Goal: Information Seeking & Learning: Learn about a topic

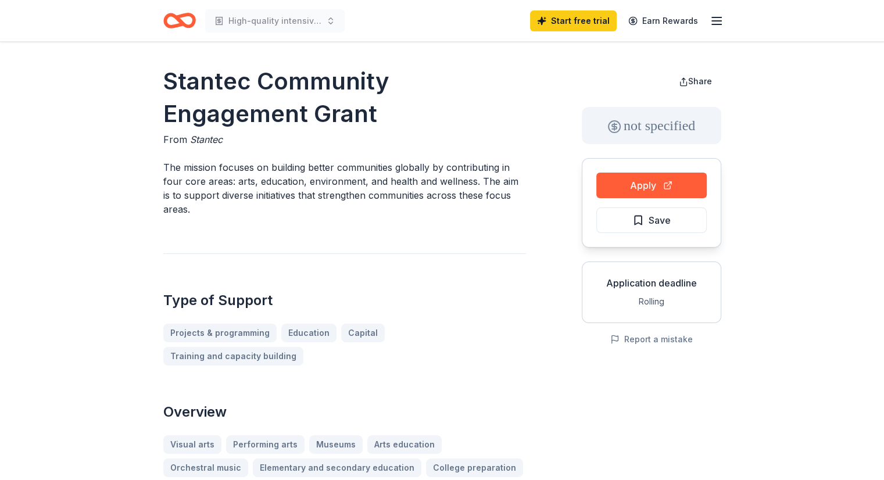
drag, startPoint x: 163, startPoint y: 77, endPoint x: 344, endPoint y: 103, distance: 182.6
click at [344, 103] on h1 "Stantec Community Engagement Grant" at bounding box center [344, 97] width 363 height 65
drag, startPoint x: 163, startPoint y: 165, endPoint x: 191, endPoint y: 205, distance: 49.3
click at [191, 205] on p "The mission focuses on building better communities globally by contributing in …" at bounding box center [344, 188] width 363 height 56
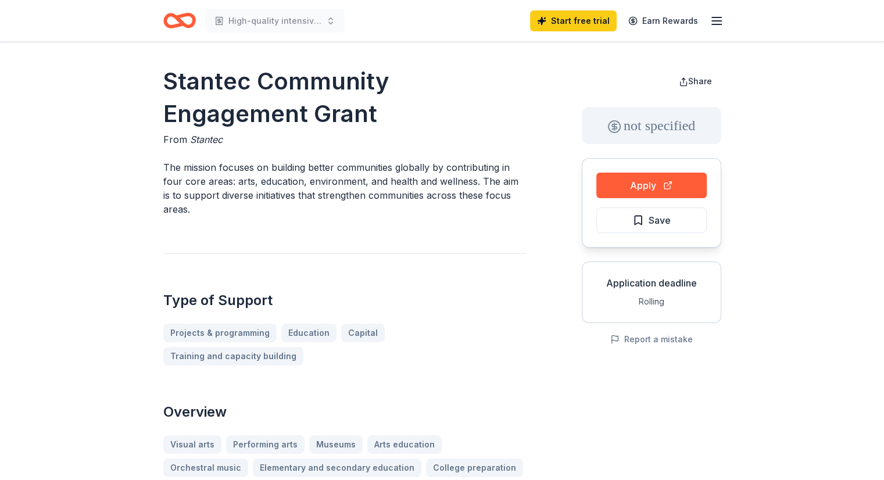
click at [191, 205] on p "The mission focuses on building better communities globally by contributing in …" at bounding box center [344, 188] width 363 height 56
click at [191, 210] on p "The mission focuses on building better communities globally by contributing in …" at bounding box center [344, 188] width 363 height 56
click at [170, 180] on p "The mission focuses on building better communities globally by contributing in …" at bounding box center [344, 188] width 363 height 56
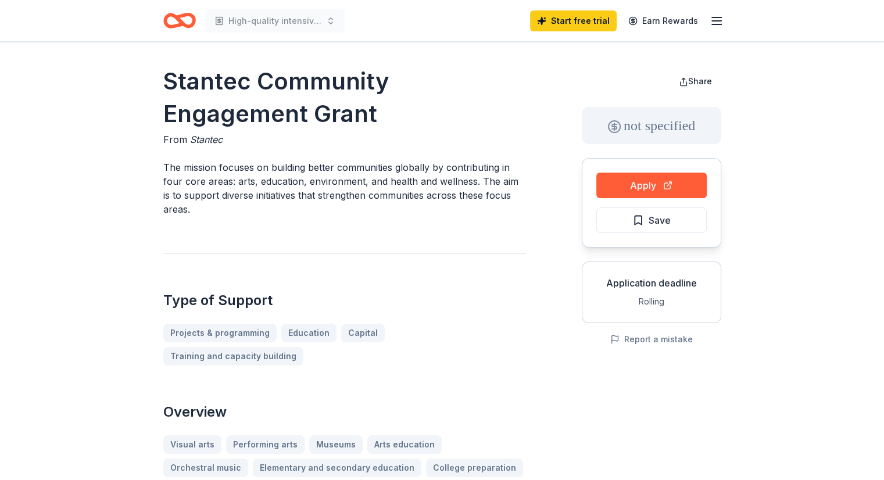
click at [170, 180] on p "The mission focuses on building better communities globally by contributing in …" at bounding box center [344, 188] width 363 height 56
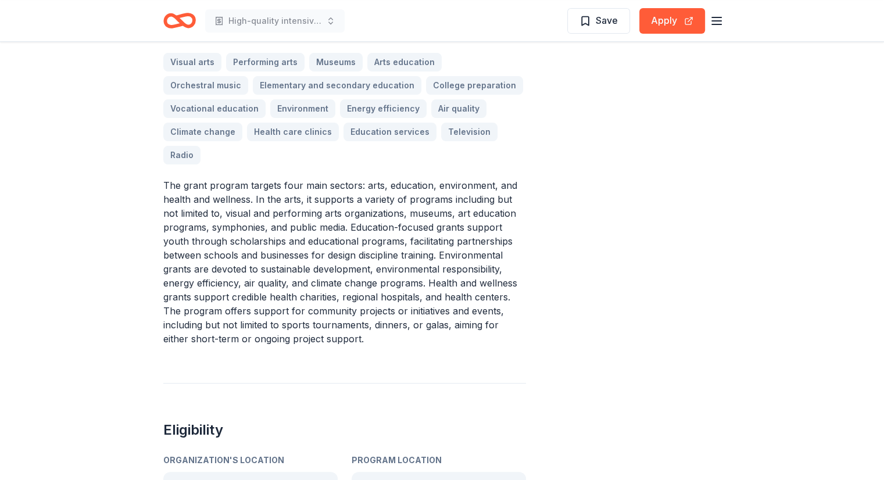
scroll to position [372, 0]
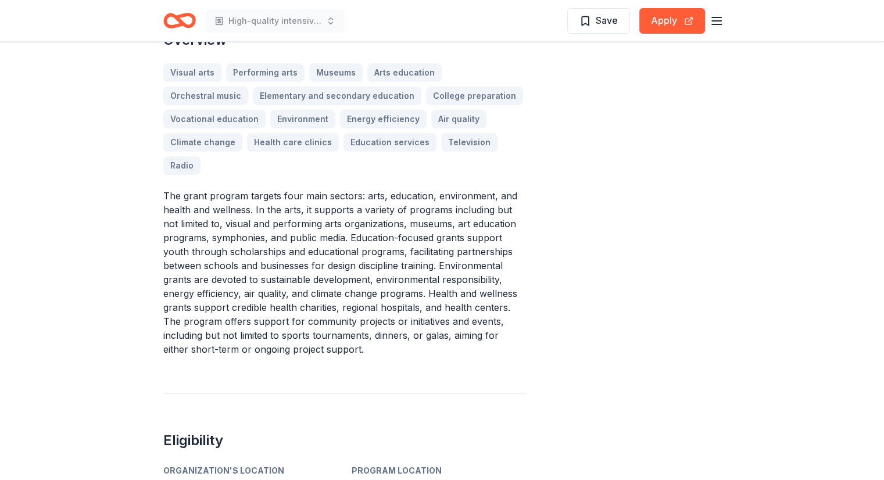
click at [250, 189] on p "The grant program targets four main sectors: arts, education, environment, and …" at bounding box center [344, 272] width 363 height 167
drag, startPoint x: 161, startPoint y: 145, endPoint x: 287, endPoint y: 250, distance: 163.9
